Goal: Task Accomplishment & Management: Use online tool/utility

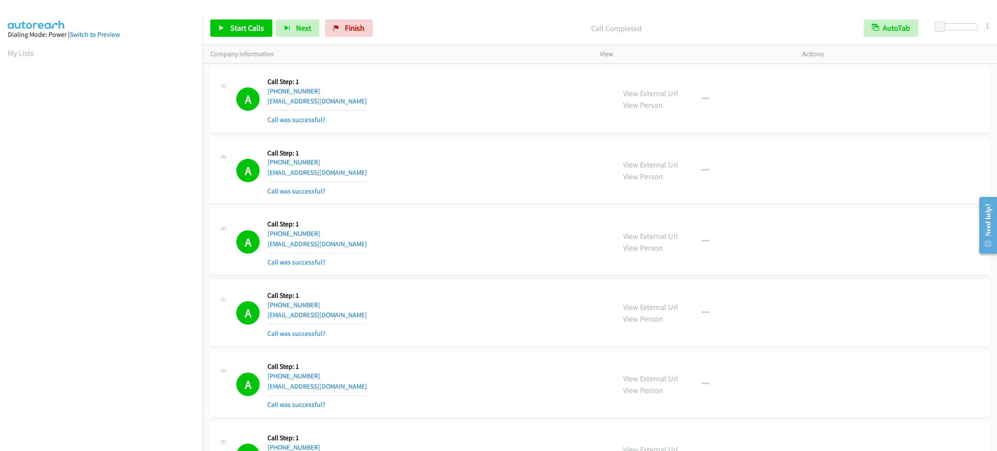
scroll to position [38, 2]
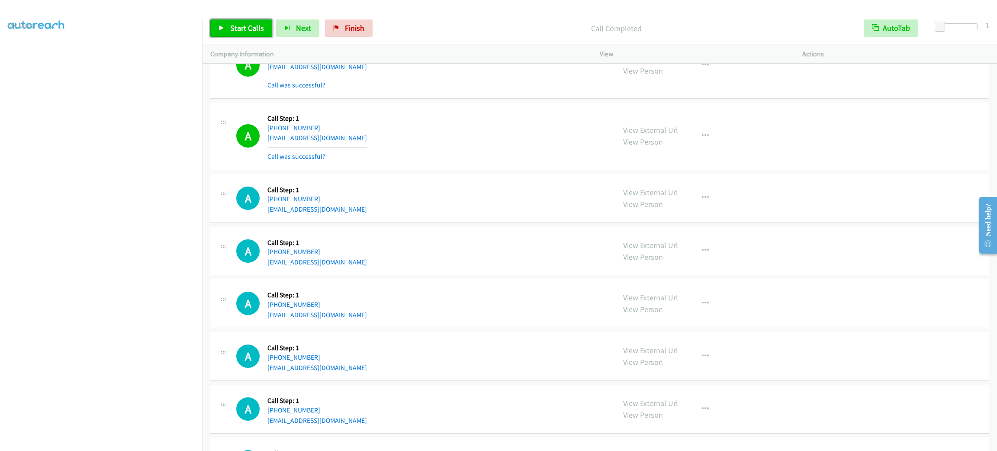
click at [233, 23] on span "Start Calls" at bounding box center [247, 28] width 34 height 10
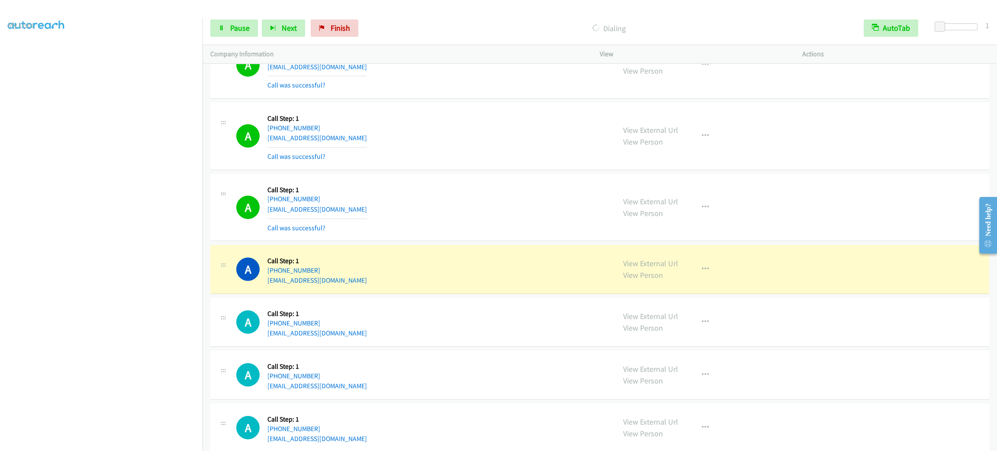
click at [462, 263] on div "A Callback Scheduled Call Step: 1 America/Los_Angeles +1 949-519-9237 joksan.hd…" at bounding box center [599, 269] width 779 height 49
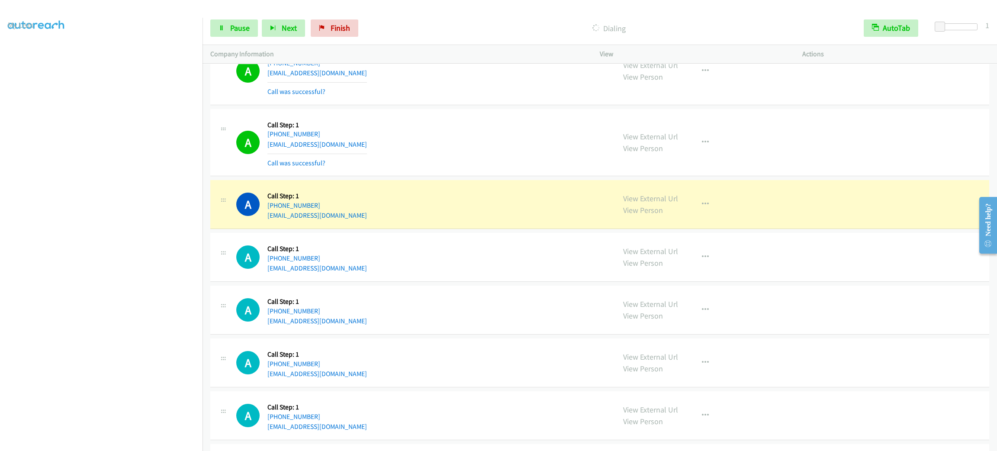
click at [700, 209] on div "View External Url View Person View External Url Email Schedule/Manage Callback …" at bounding box center [720, 204] width 210 height 33
click at [702, 208] on icon "button" at bounding box center [705, 204] width 7 height 7
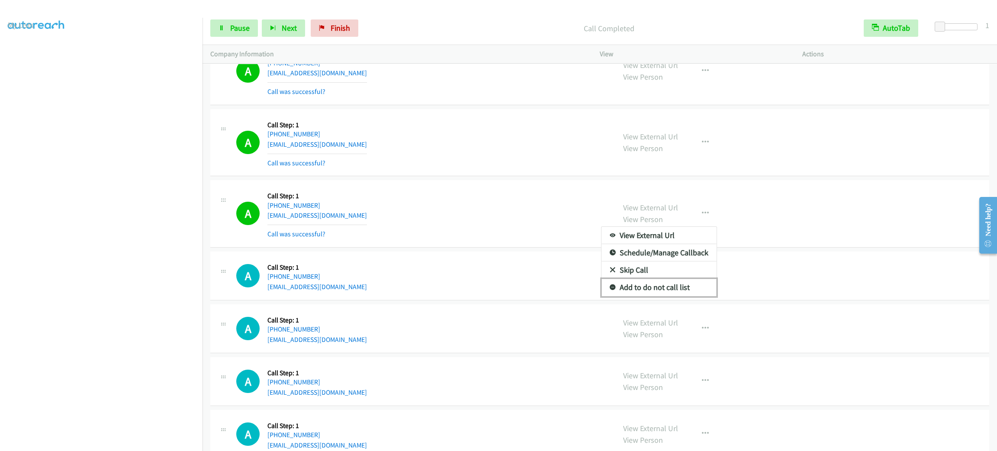
click at [687, 296] on link "Add to do not call list" at bounding box center [658, 287] width 115 height 17
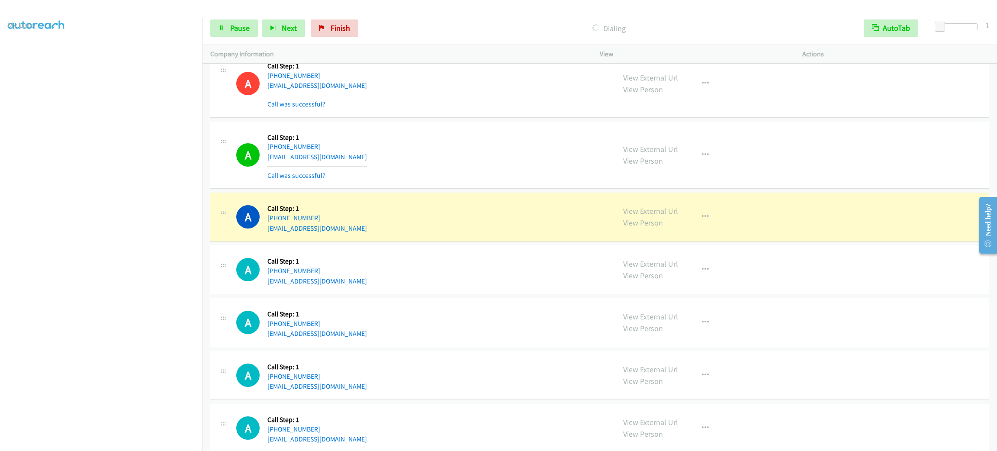
scroll to position [6240, 0]
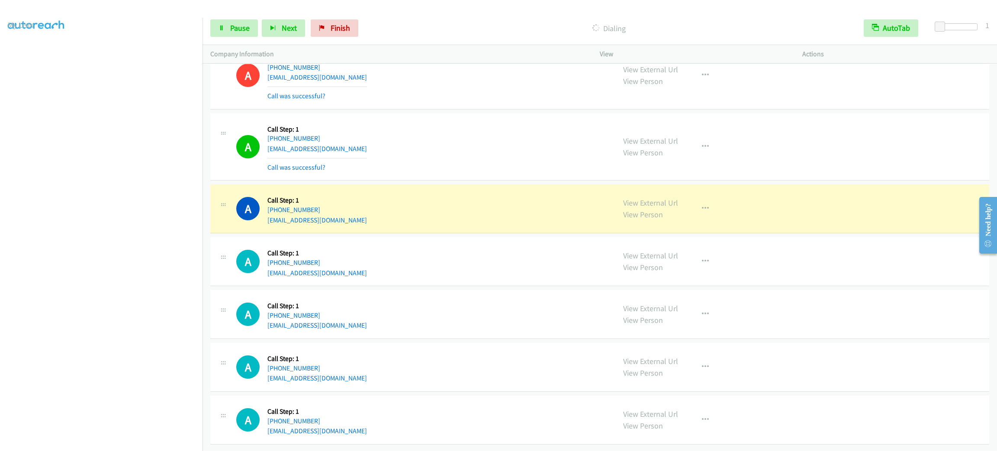
click at [479, 111] on td "A Callback Scheduled Call Step: 1 America/New_York +1 734-363-3972 meagand@shop…" at bounding box center [599, 146] width 794 height 71
click at [492, 113] on div "A Callback Scheduled Call Step: 1 America/New_York +1 734-363-3972 meagand@shop…" at bounding box center [599, 146] width 779 height 67
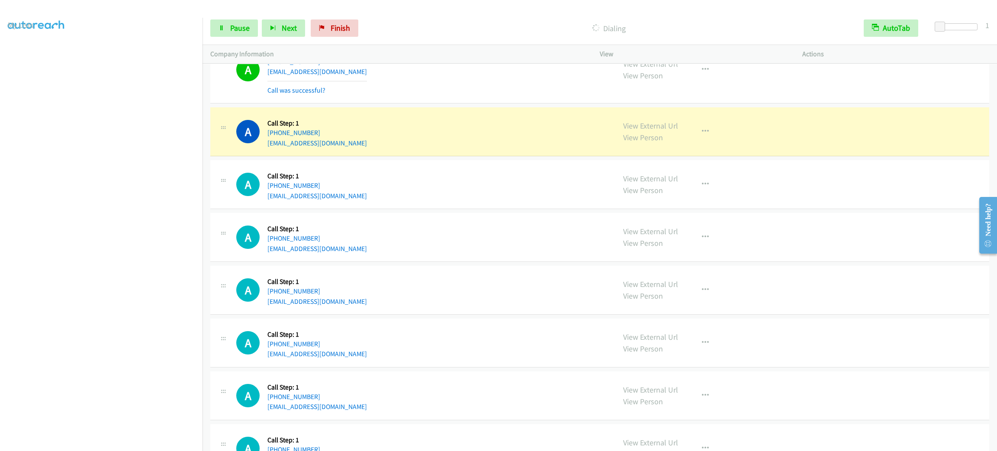
scroll to position [6499, 0]
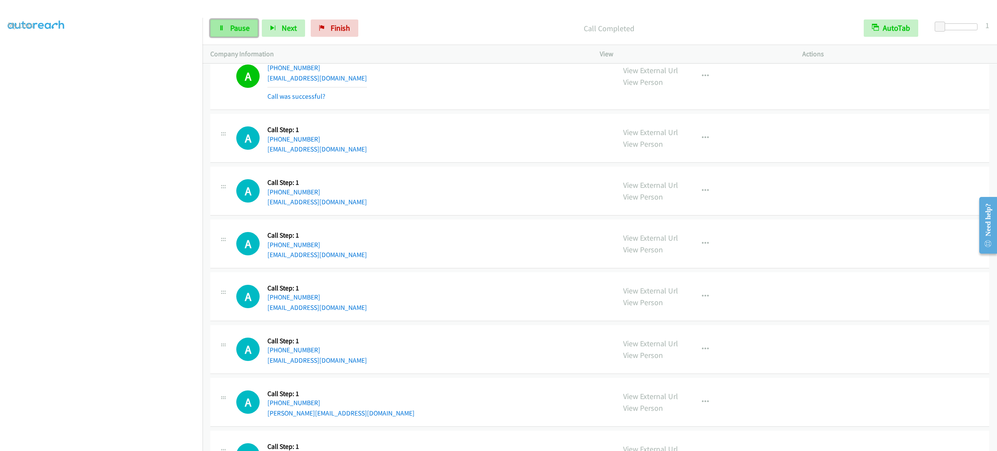
click at [247, 26] on span "Pause" at bounding box center [239, 28] width 19 height 10
click at [247, 26] on span "Start Calls" at bounding box center [247, 28] width 34 height 10
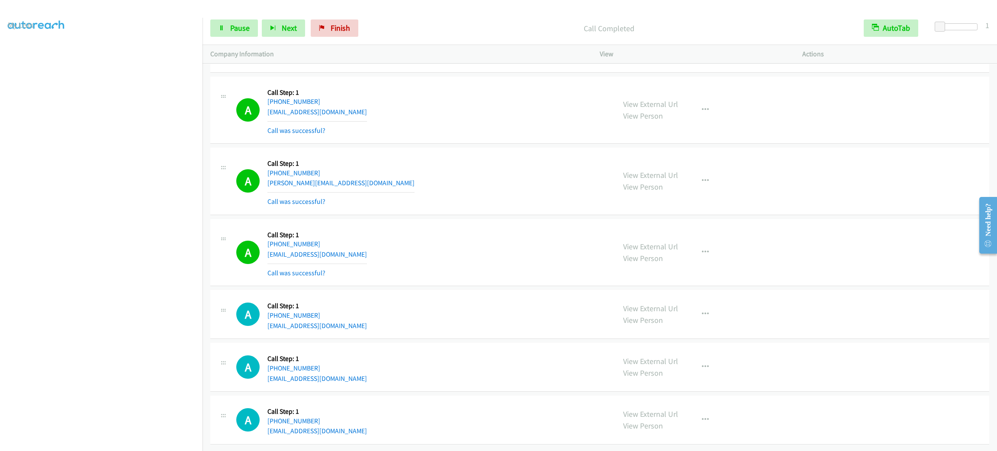
scroll to position [6829, 0]
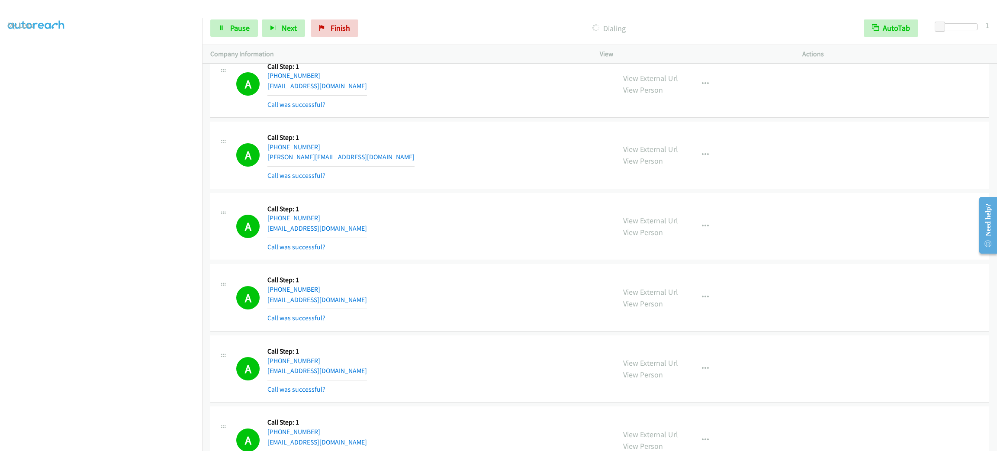
click at [468, 110] on div "A Callback Scheduled Call Step: 1 America/Chicago +1 580-560-0651 simpsonsok@gm…" at bounding box center [421, 83] width 371 height 51
click at [733, 102] on div "View External Url View Person View External Url Email Schedule/Manage Callback …" at bounding box center [720, 83] width 210 height 51
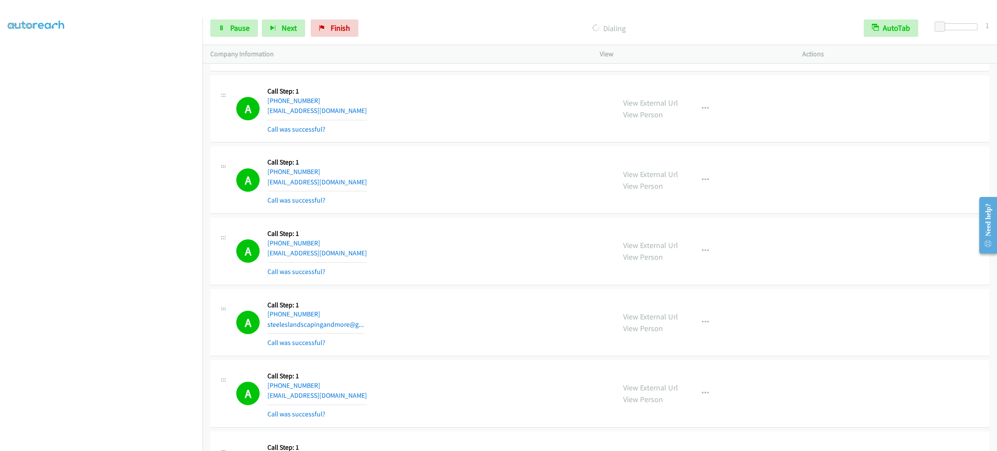
scroll to position [7348, 0]
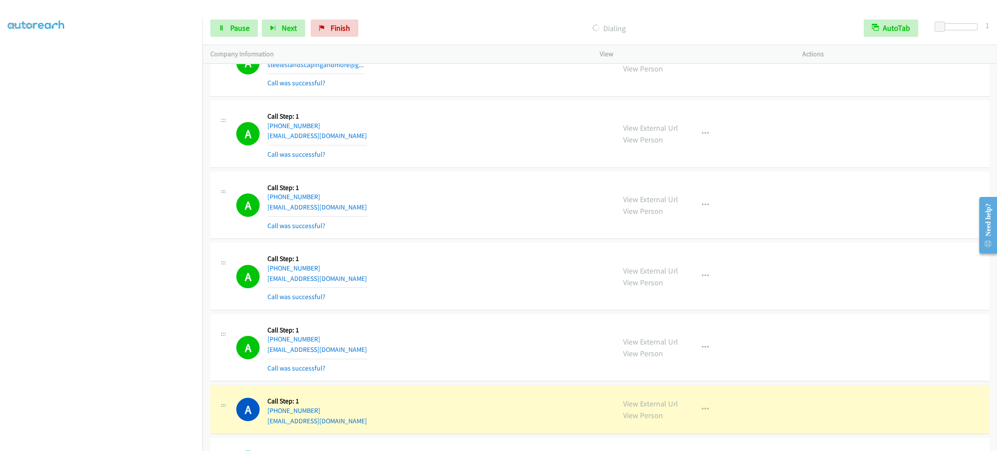
click at [425, 160] on div "A Callback Scheduled Call Step: 1 America/New_York +1 804-528-8348 hasan48us@gm…" at bounding box center [421, 133] width 371 height 51
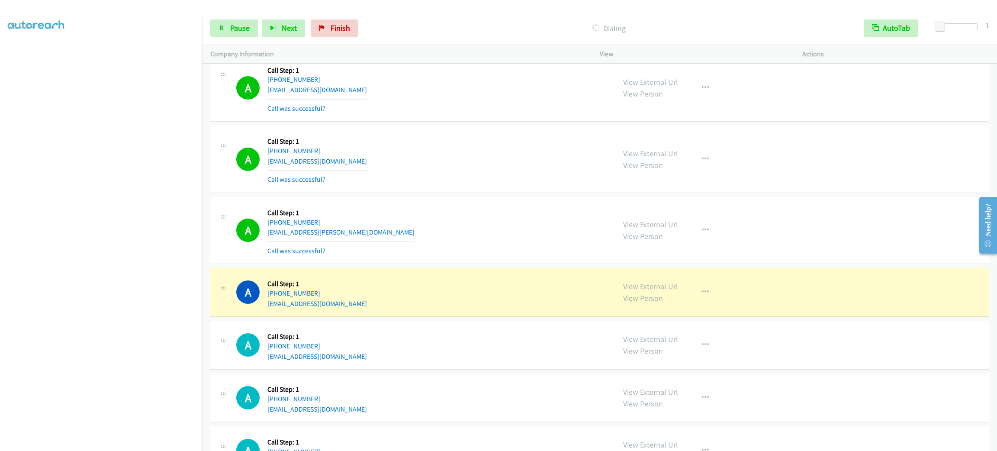
scroll to position [7803, 0]
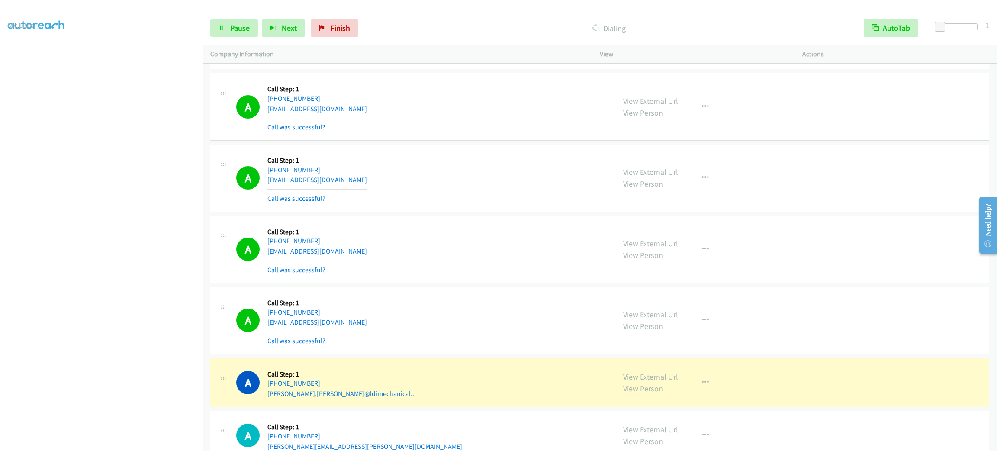
drag, startPoint x: 575, startPoint y: 176, endPoint x: 520, endPoint y: 209, distance: 63.9
click at [521, 204] on div "A Callback Scheduled Call Step: 1 America/New_York +1 904-314-6099 na3wells05@g…" at bounding box center [421, 177] width 371 height 51
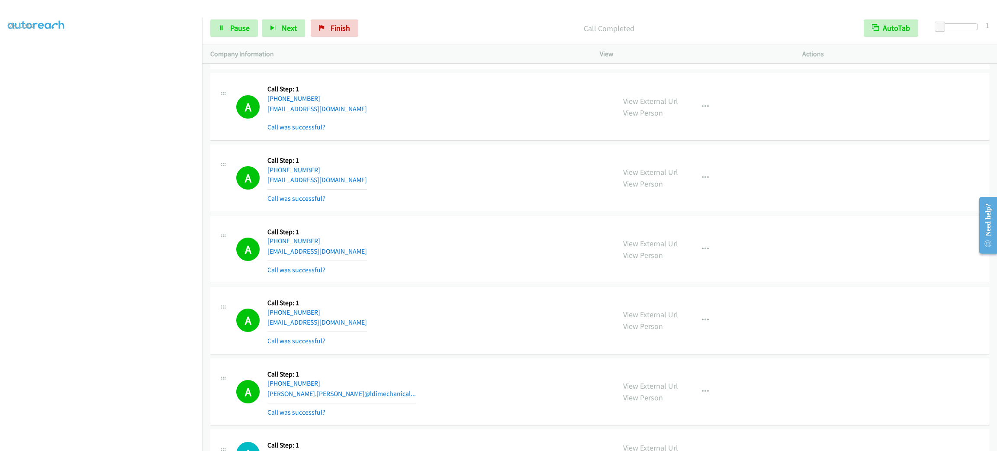
click at [410, 109] on div "A Callback Scheduled Call Step: 1 America/Los_Angeles +1 323-371-1640 waits.pro…" at bounding box center [421, 106] width 371 height 51
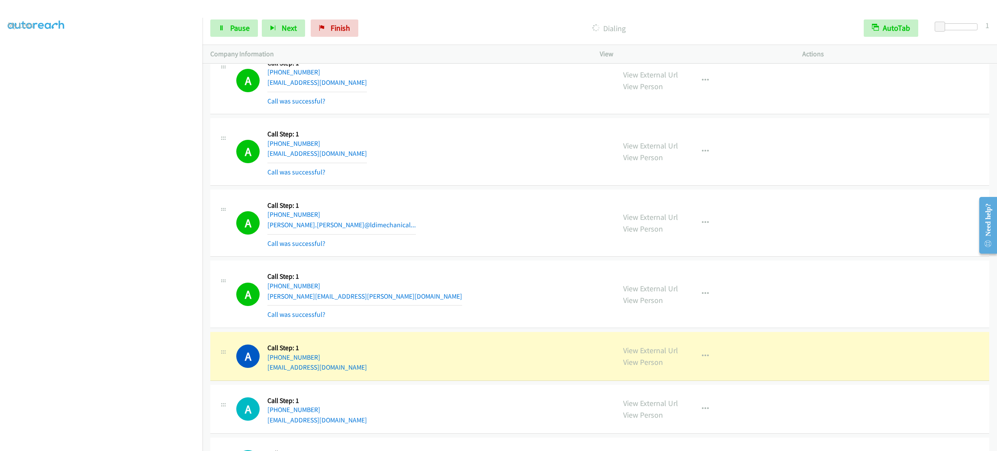
scroll to position [8095, 0]
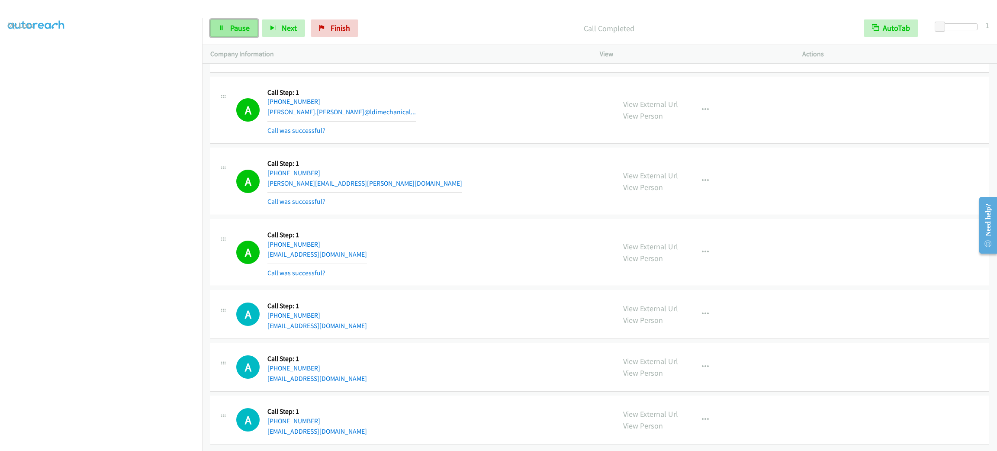
click at [241, 31] on span "Pause" at bounding box center [239, 28] width 19 height 10
click at [242, 21] on link "Start Calls" at bounding box center [241, 27] width 62 height 17
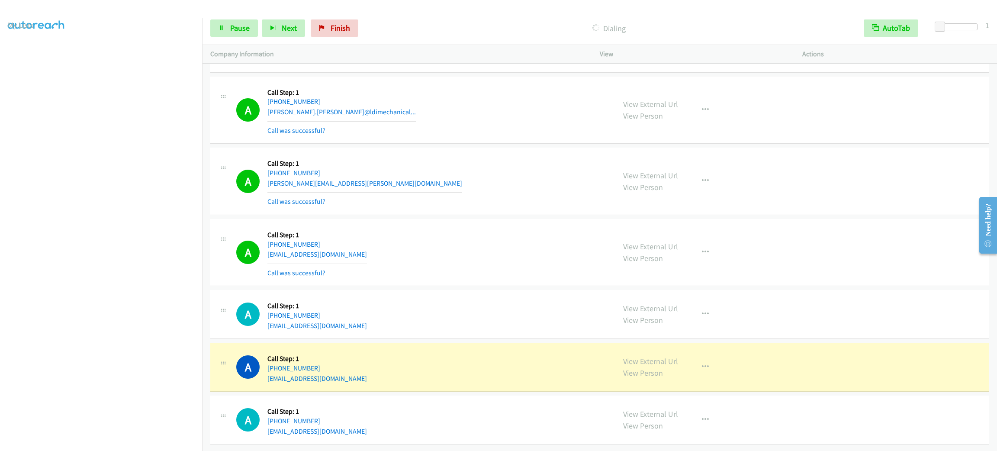
scroll to position [8114, 0]
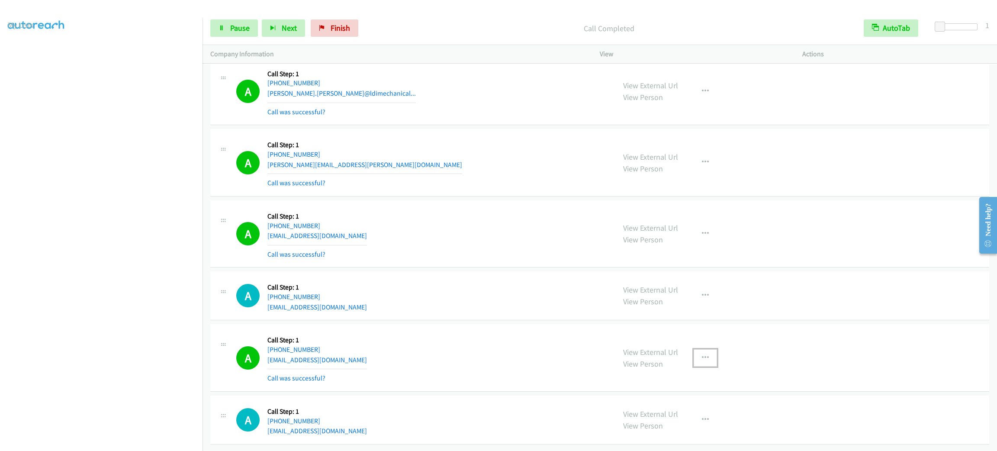
click at [697, 366] on button "button" at bounding box center [704, 357] width 23 height 17
click at [668, 438] on link "Add to do not call list" at bounding box center [658, 431] width 115 height 17
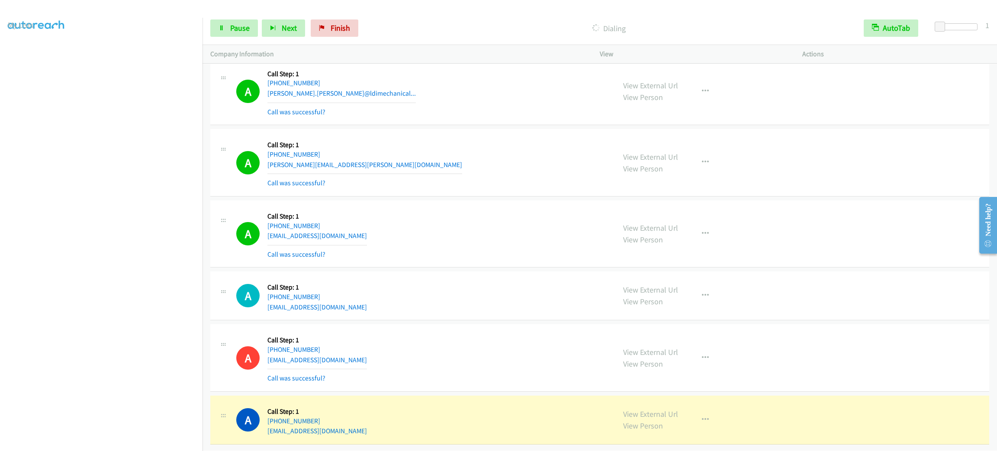
click at [445, 170] on div "A Callback Scheduled Call Step: 1 America/New_York +1 202-256-3561 mike.mcnamar…" at bounding box center [421, 162] width 371 height 51
click at [702, 166] on icon "button" at bounding box center [705, 162] width 7 height 7
click at [663, 245] on link "Add to do not call list" at bounding box center [658, 236] width 115 height 17
drag, startPoint x: 663, startPoint y: 248, endPoint x: 600, endPoint y: 266, distance: 65.2
click at [663, 245] on div "View External Url View Person" at bounding box center [650, 233] width 55 height 23
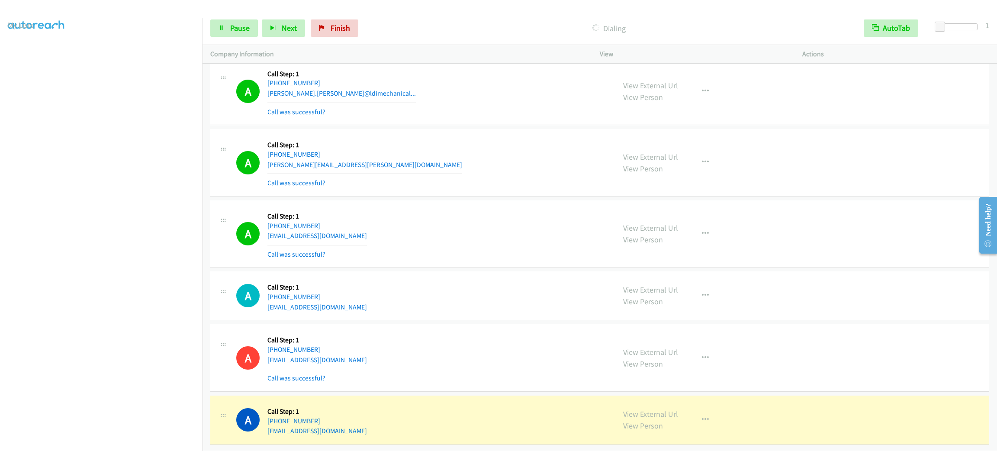
click at [461, 260] on div "A Callback Scheduled Call Step: 1 America/New_York +1 860-899-6011 mollymullen9…" at bounding box center [421, 233] width 371 height 51
click at [229, 32] on link "Pause" at bounding box center [234, 27] width 48 height 17
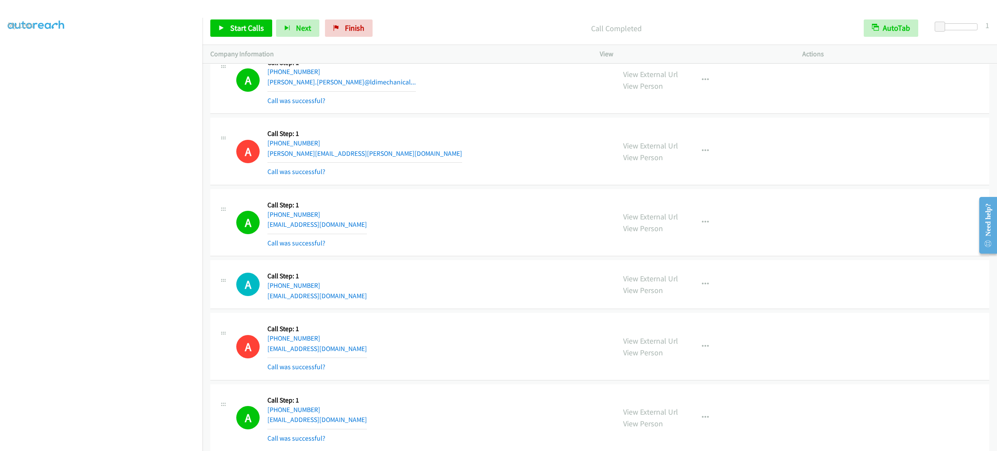
click at [209, 21] on div "Start Calls Pause Next Finish Call Completed AutoTab AutoTab 1" at bounding box center [599, 28] width 794 height 33
click at [215, 25] on link "Start Calls" at bounding box center [241, 27] width 62 height 17
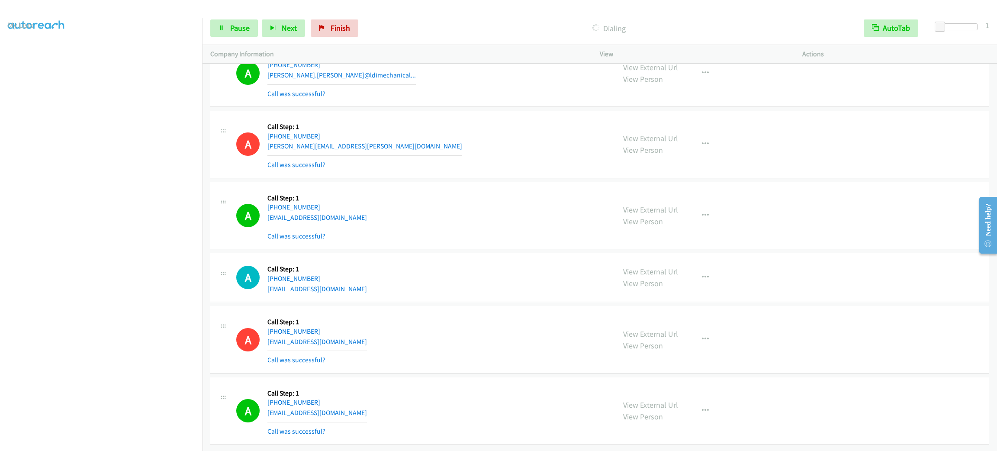
scroll to position [8225, 0]
click at [96, 440] on section at bounding box center [101, 246] width 187 height 414
click at [248, 26] on span "Pause" at bounding box center [239, 28] width 19 height 10
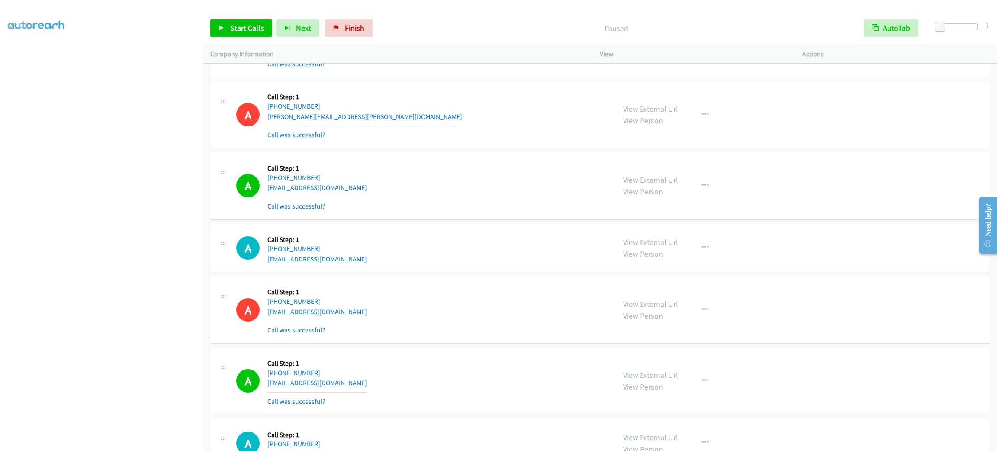
scroll to position [8244, 0]
click at [254, 25] on span "Start Calls" at bounding box center [247, 28] width 34 height 10
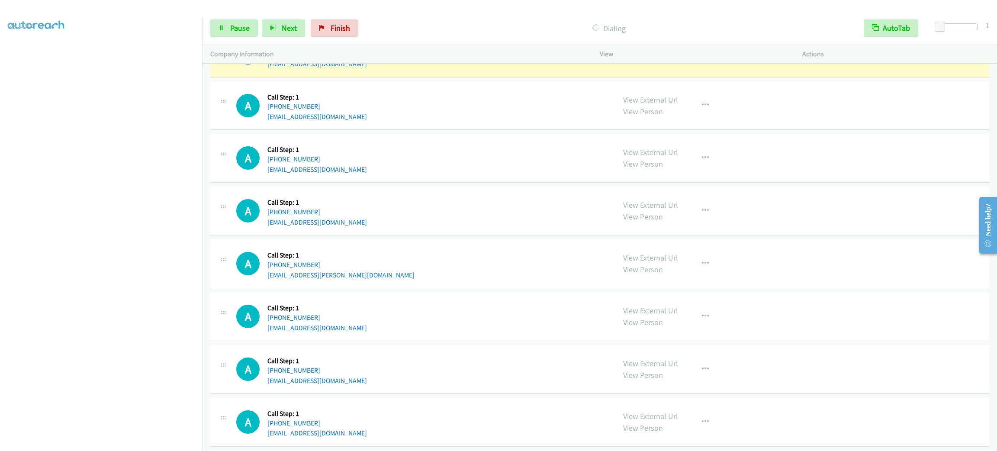
scroll to position [8568, 0]
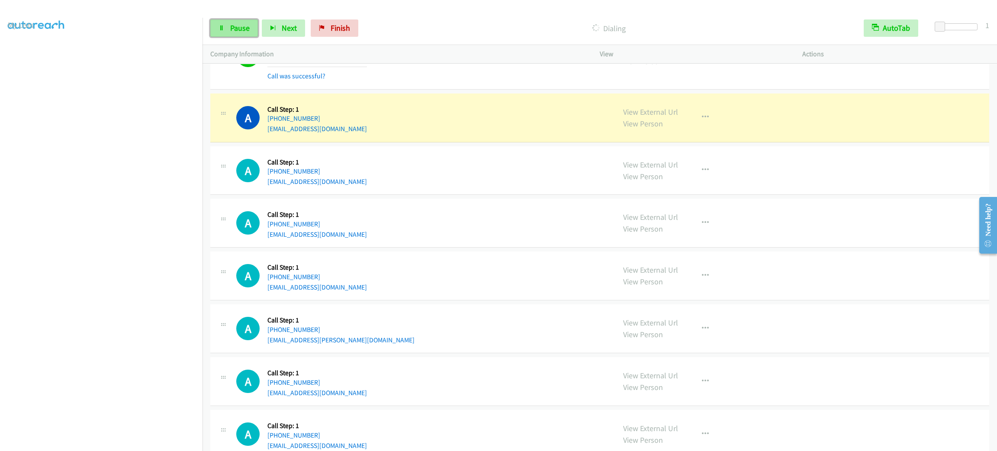
click at [246, 22] on link "Pause" at bounding box center [234, 27] width 48 height 17
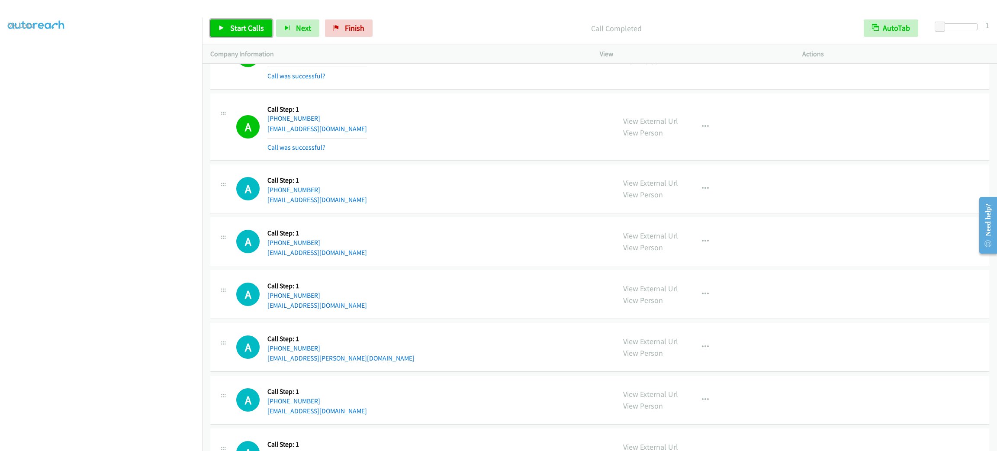
click at [246, 22] on link "Start Calls" at bounding box center [241, 27] width 62 height 17
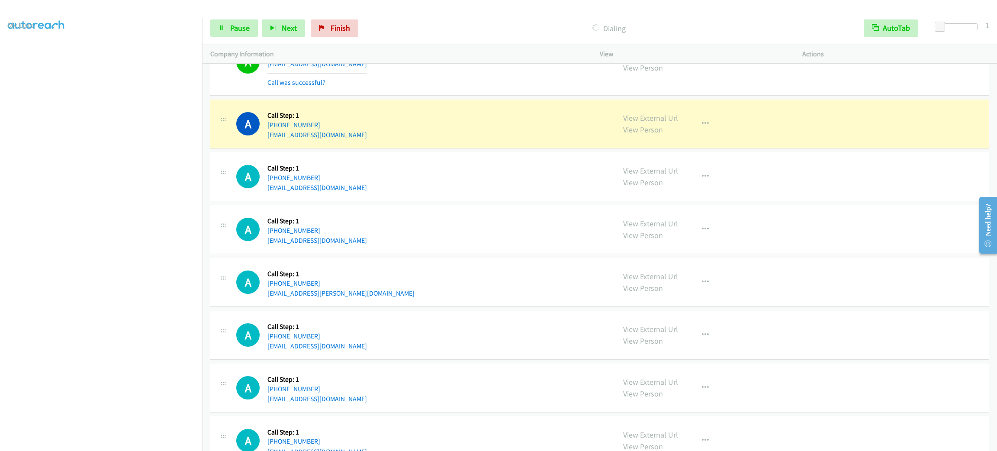
scroll to position [8698, 0]
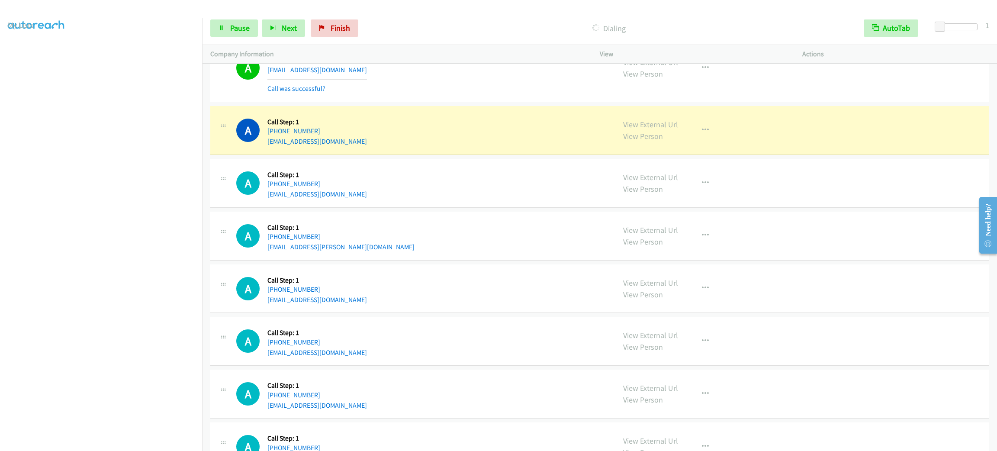
click at [502, 155] on div "A Callback Scheduled Call Step: 1 America/Vancouver +1 778-822-5252 fanjom11@ya…" at bounding box center [599, 130] width 779 height 49
click at [587, 183] on div "A Callback Scheduled Call Step: 1 America/Chicago +1 659-297-8057 cinejih96@gma…" at bounding box center [599, 183] width 779 height 49
click at [718, 147] on div "View External Url View Person View External Url Email Schedule/Manage Callback …" at bounding box center [720, 130] width 210 height 33
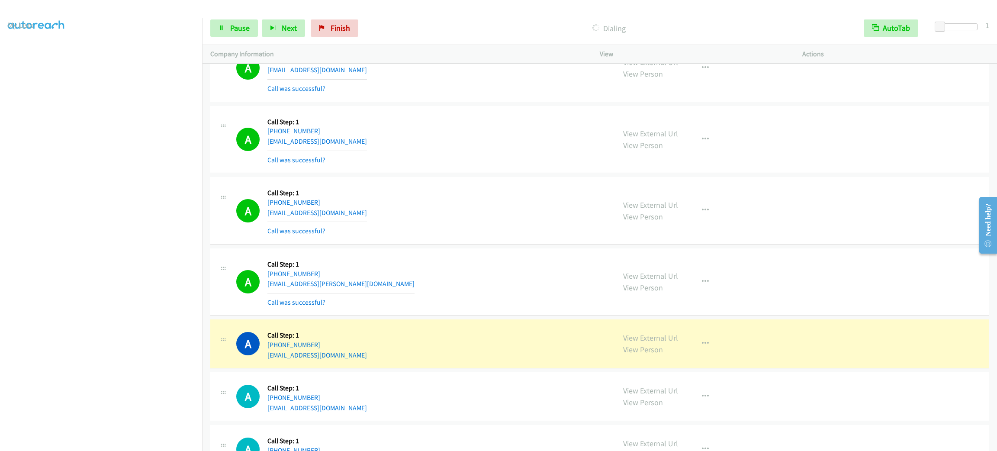
click at [420, 83] on div "A Callback Scheduled Call Step: 1 America/Los_Angeles +1 818-292-5631 cflores.a…" at bounding box center [421, 67] width 371 height 51
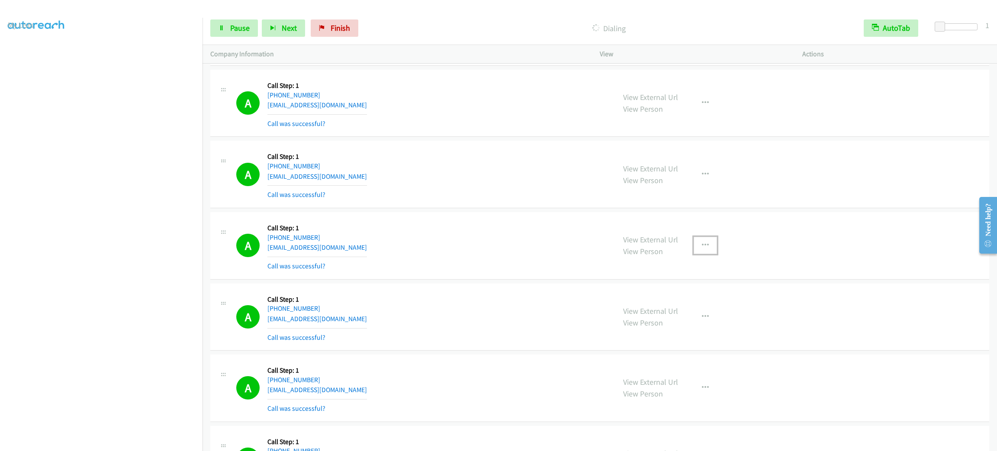
click at [707, 254] on button "button" at bounding box center [704, 245] width 23 height 17
click at [695, 328] on link "Add to do not call list" at bounding box center [658, 319] width 115 height 17
click at [472, 271] on div "A Callback Scheduled Call Step: 1 America/Chicago +1 361-774-8500 carenchilders…" at bounding box center [421, 245] width 371 height 51
click at [626, 244] on link "View External Url" at bounding box center [650, 239] width 55 height 10
click at [668, 244] on link "View External Url" at bounding box center [650, 239] width 55 height 10
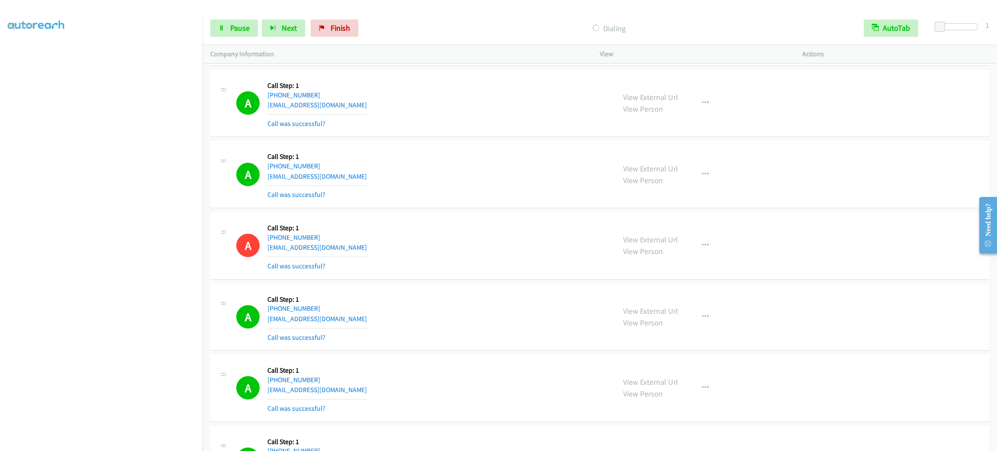
click at [565, 200] on div "A Callback Scheduled Call Step: 1 America/Chicago +1 432-212-2429 marcusrenteri…" at bounding box center [421, 173] width 371 height 51
click at [628, 244] on link "View External Url" at bounding box center [650, 239] width 55 height 10
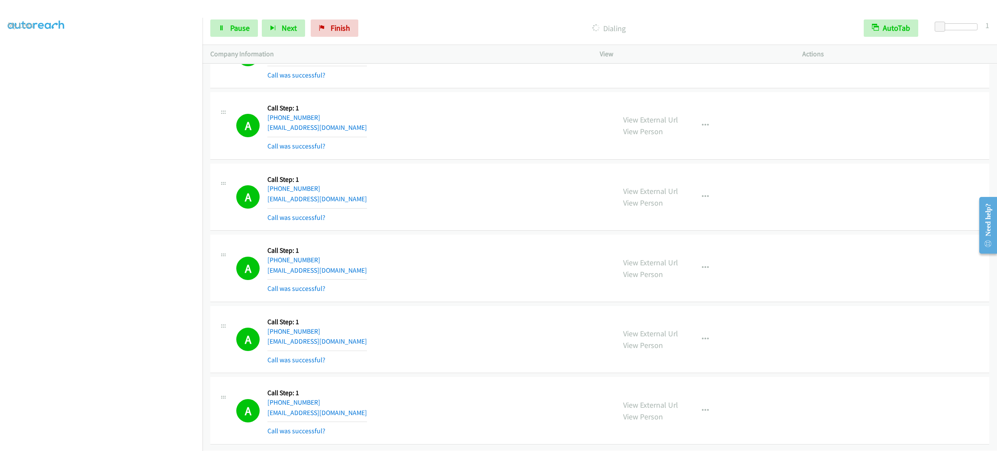
scroll to position [9385, 0]
click at [393, 132] on div "A Callback Scheduled Call Step: 1 America/New_York +1 484-838-0359 lqdtir@gmail…" at bounding box center [421, 125] width 371 height 51
click at [712, 292] on div "View External Url View Person View External Url Email Schedule/Manage Callback …" at bounding box center [720, 266] width 210 height 51
click at [707, 275] on button "button" at bounding box center [704, 266] width 23 height 17
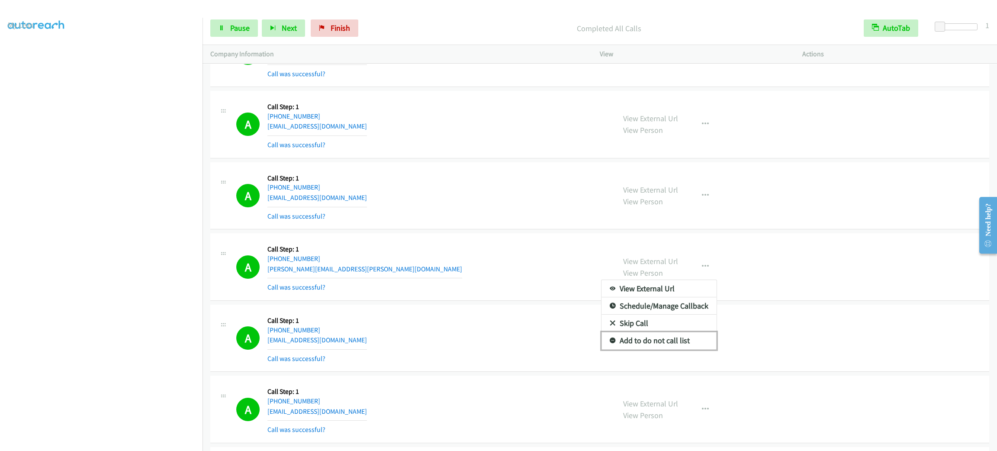
click at [673, 349] on link "Add to do not call list" at bounding box center [658, 340] width 115 height 17
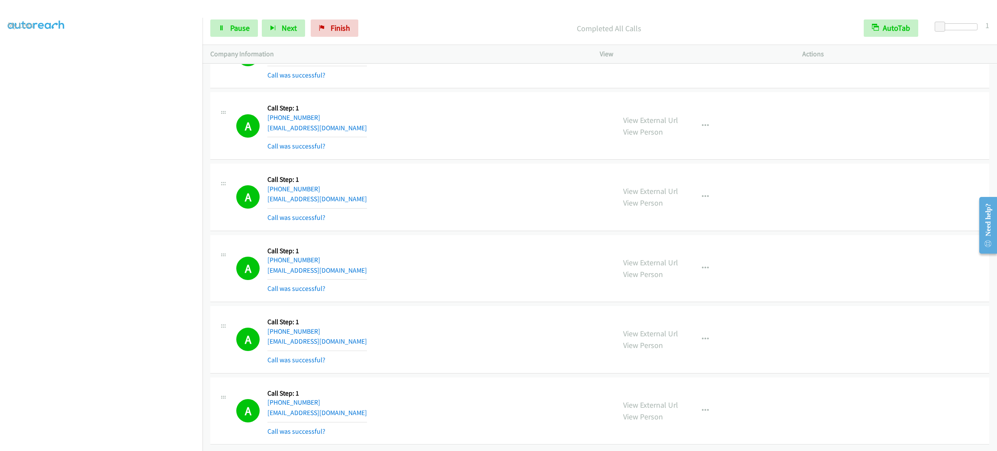
scroll to position [0, 2]
click at [28, 51] on link "My Lists" at bounding box center [21, 53] width 26 height 10
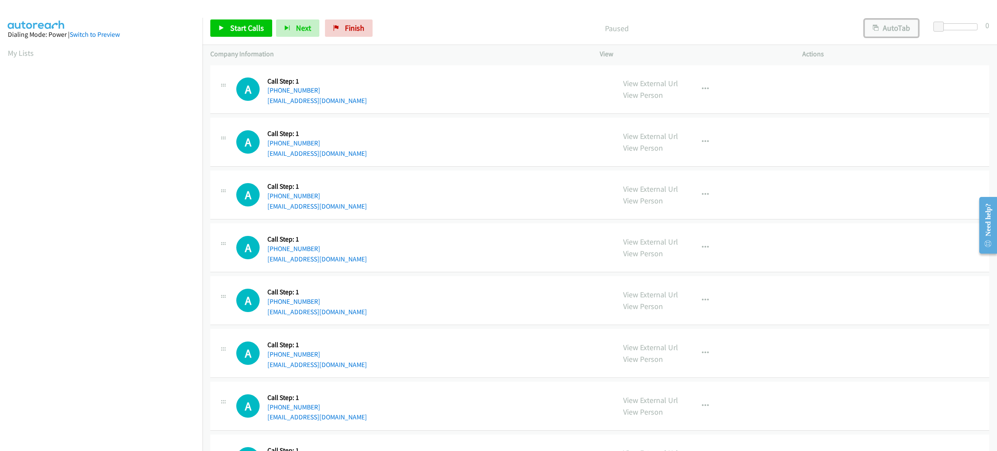
click at [873, 27] on icon "button" at bounding box center [876, 29] width 6 height 6
click at [940, 25] on span at bounding box center [939, 27] width 10 height 10
click at [939, 25] on span at bounding box center [939, 27] width 10 height 10
click at [247, 25] on span "Start Calls" at bounding box center [247, 28] width 34 height 10
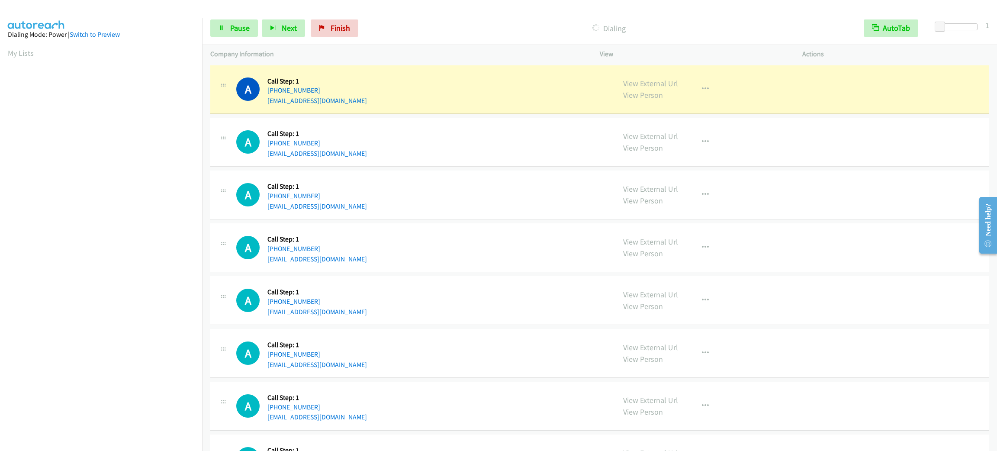
scroll to position [38, 0]
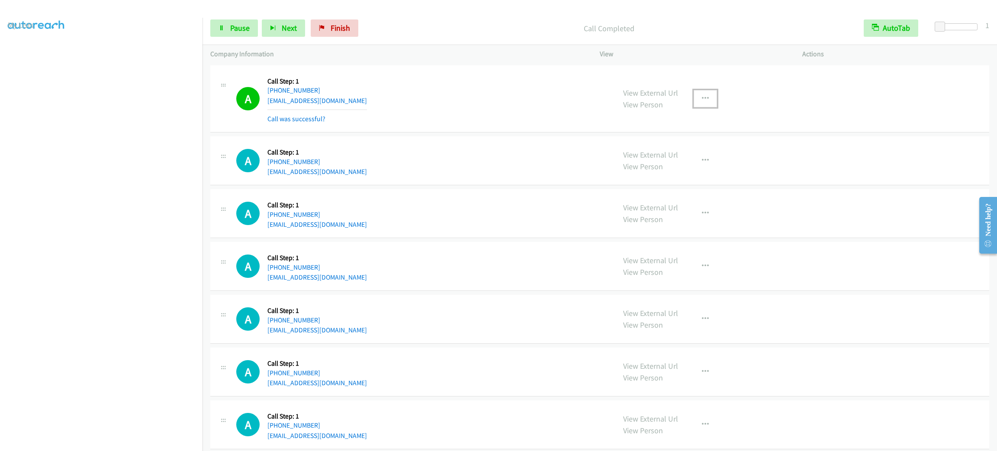
click at [699, 92] on button "button" at bounding box center [704, 98] width 23 height 17
click at [668, 176] on link "Add to do not call list" at bounding box center [658, 172] width 115 height 17
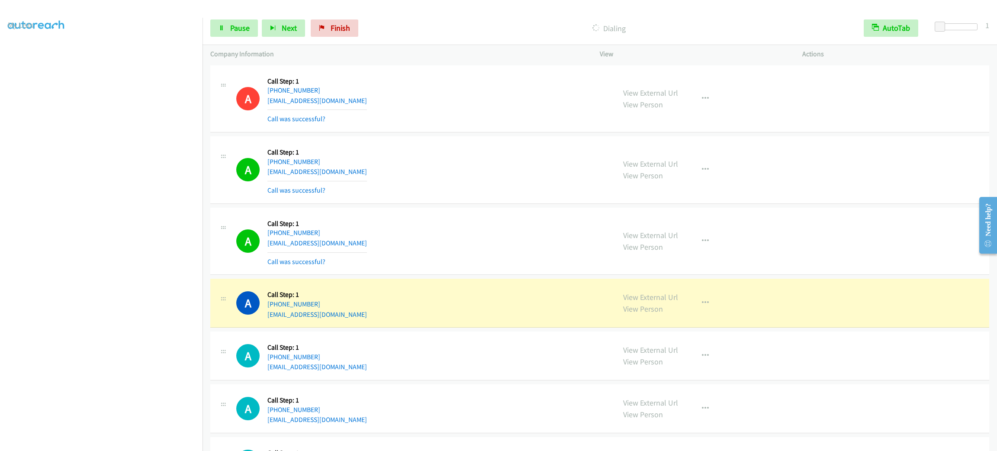
scroll to position [130, 0]
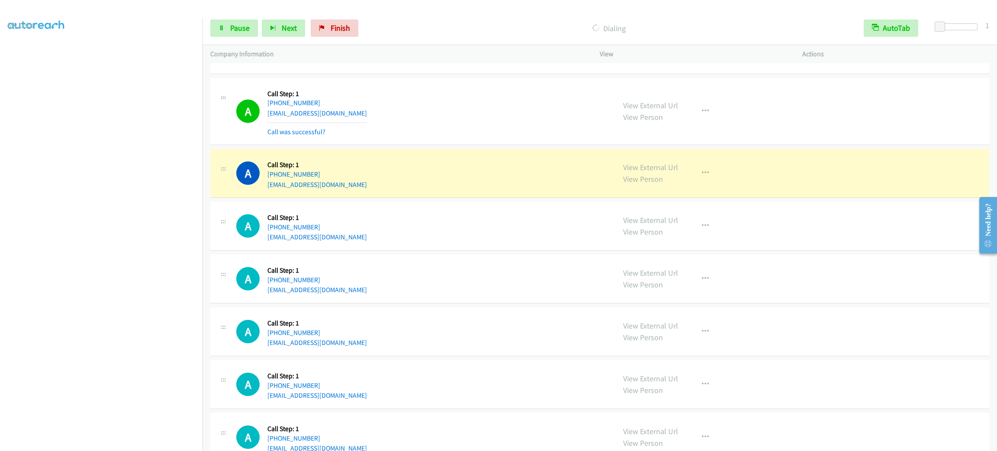
drag, startPoint x: 446, startPoint y: 194, endPoint x: 404, endPoint y: 184, distance: 43.5
click at [404, 184] on div "A Callback Scheduled Call Step: 1 America/New_York [PHONE_NUMBER] [EMAIL_ADDRES…" at bounding box center [421, 173] width 371 height 33
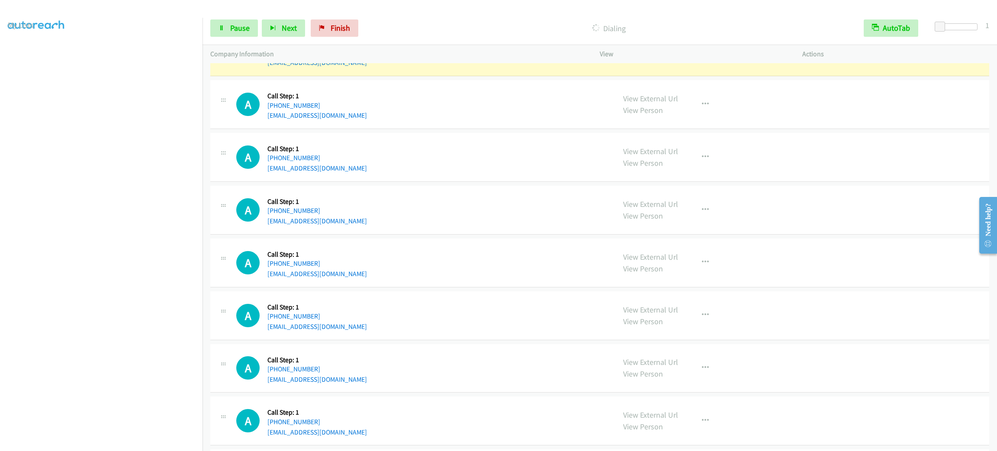
scroll to position [474, 0]
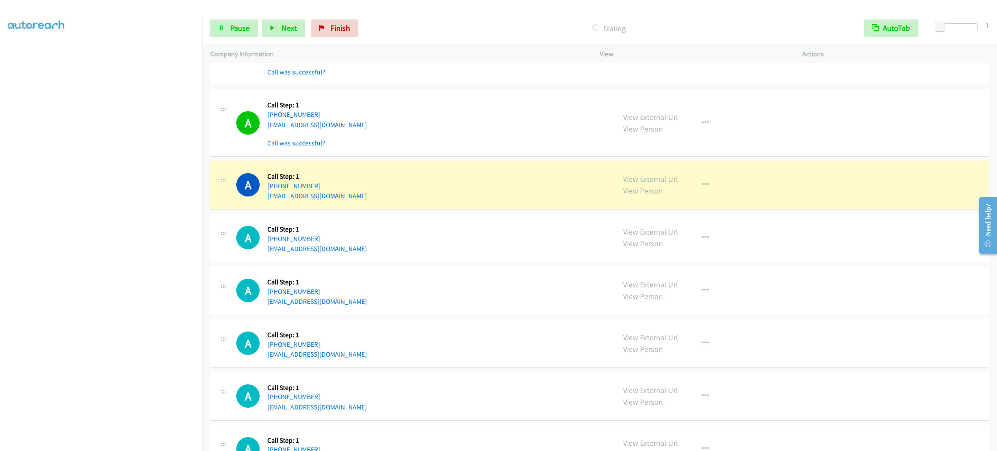
click at [406, 166] on div "A Callback Scheduled Call Step: 1 America/[GEOGRAPHIC_DATA] [PHONE_NUMBER] [EMA…" at bounding box center [599, 184] width 779 height 49
click at [701, 185] on div "View External Url View Person View External Url Email Schedule/Manage Callback …" at bounding box center [720, 184] width 210 height 33
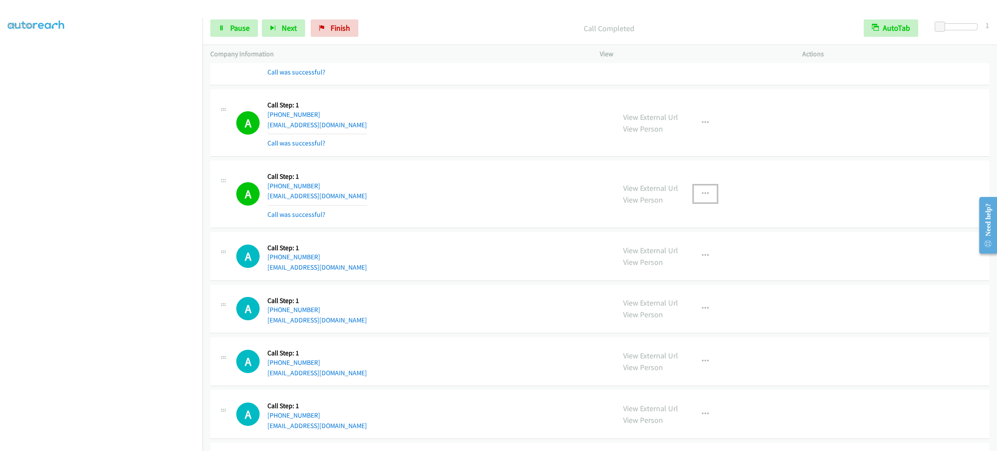
click at [694, 196] on button "button" at bounding box center [704, 193] width 23 height 17
click at [674, 265] on link "Add to do not call list" at bounding box center [658, 267] width 115 height 17
click at [243, 29] on span "Pause" at bounding box center [239, 28] width 19 height 10
click at [220, 19] on div "Start Calls Pause Next Finish" at bounding box center [293, 27] width 166 height 17
click at [227, 26] on link "Start Calls" at bounding box center [241, 27] width 62 height 17
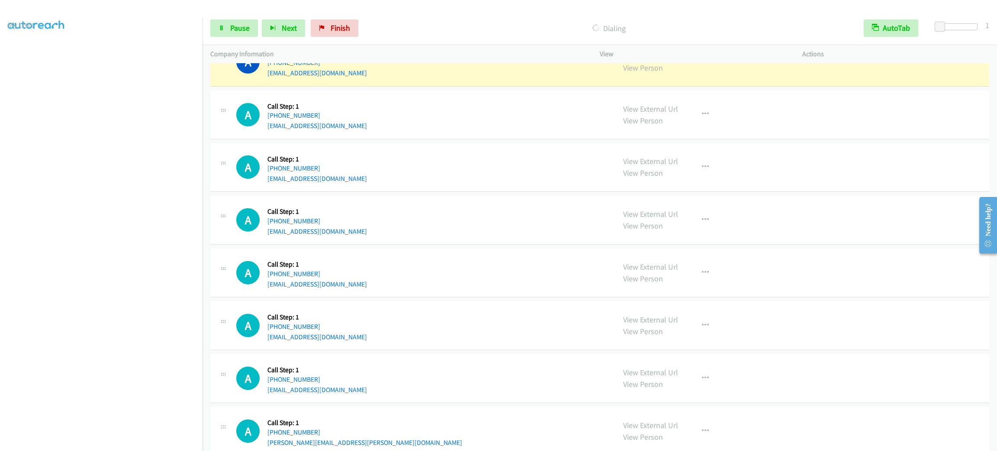
scroll to position [799, 0]
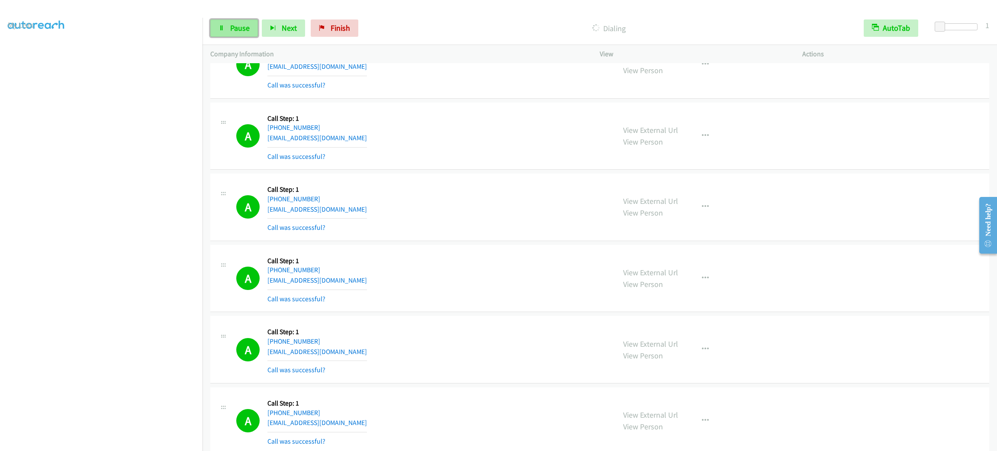
click at [242, 21] on link "Pause" at bounding box center [234, 27] width 48 height 17
click at [514, 152] on div "A Callback Scheduled Call Step: 1 [GEOGRAPHIC_DATA]/[GEOGRAPHIC_DATA] [PHONE_NU…" at bounding box center [421, 135] width 371 height 51
click at [558, 170] on div "A Callback Scheduled Call Step: 1 [GEOGRAPHIC_DATA]/[GEOGRAPHIC_DATA] [PHONE_NU…" at bounding box center [599, 136] width 779 height 67
drag, startPoint x: 394, startPoint y: 101, endPoint x: 392, endPoint y: 20, distance: 80.9
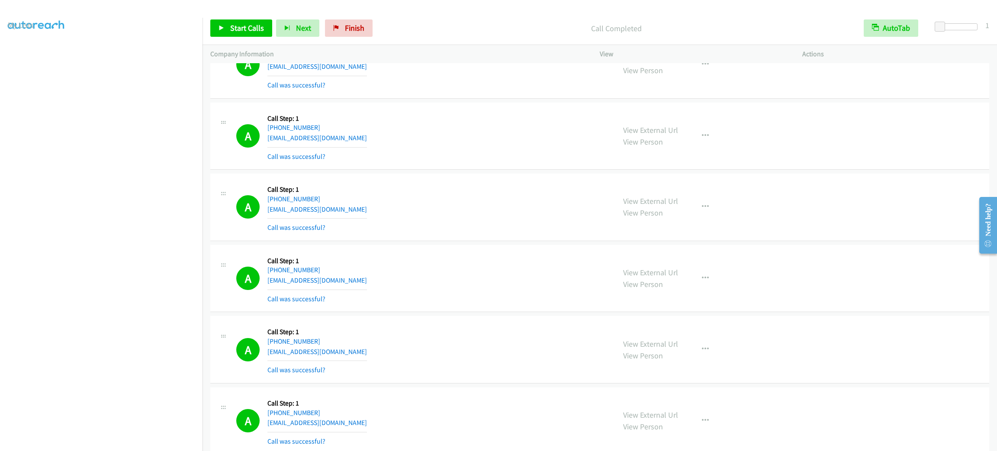
click at [394, 101] on td "A Callback Scheduled Call Step: 1 America/New_York [PHONE_NUMBER] [EMAIL_ADDRES…" at bounding box center [599, 64] width 794 height 71
